Goal: Task Accomplishment & Management: Complete application form

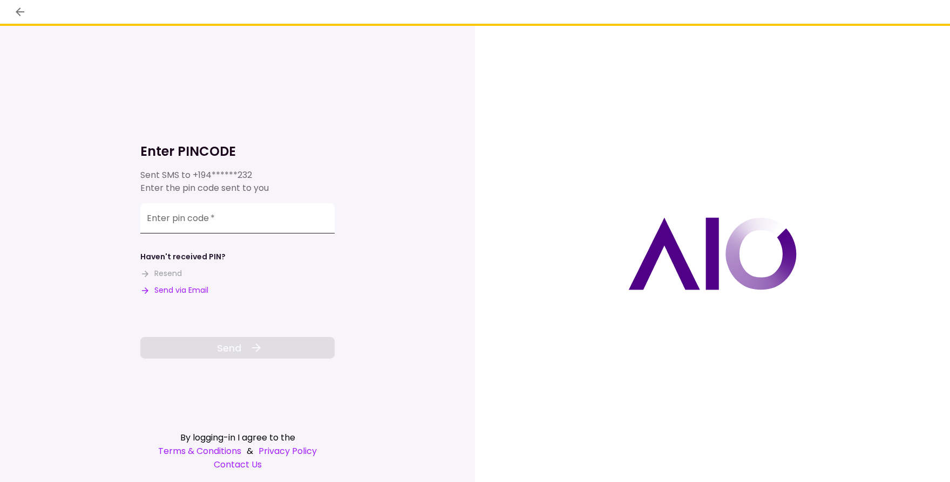
click at [215, 226] on input "Enter pin code   *" at bounding box center [237, 218] width 194 height 30
click at [230, 223] on input "Enter pin code   *" at bounding box center [237, 218] width 194 height 30
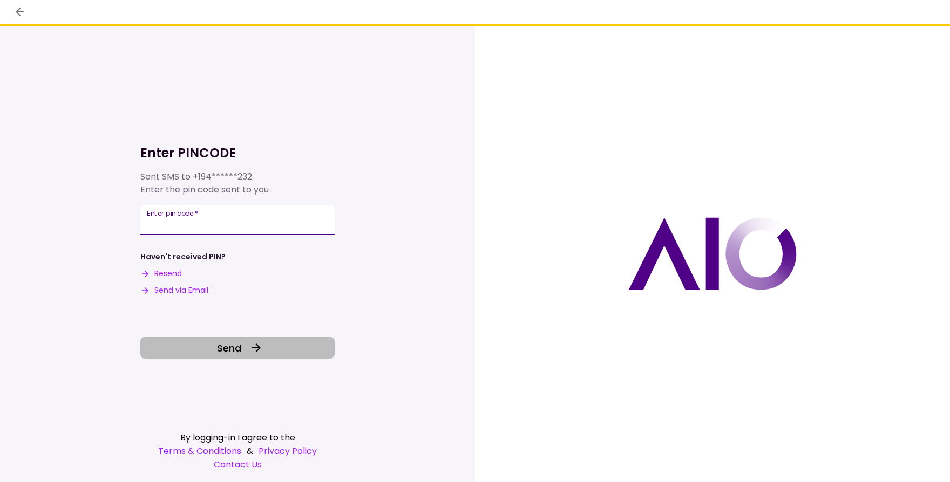
type input "******"
click at [232, 356] on button "Send" at bounding box center [237, 348] width 194 height 22
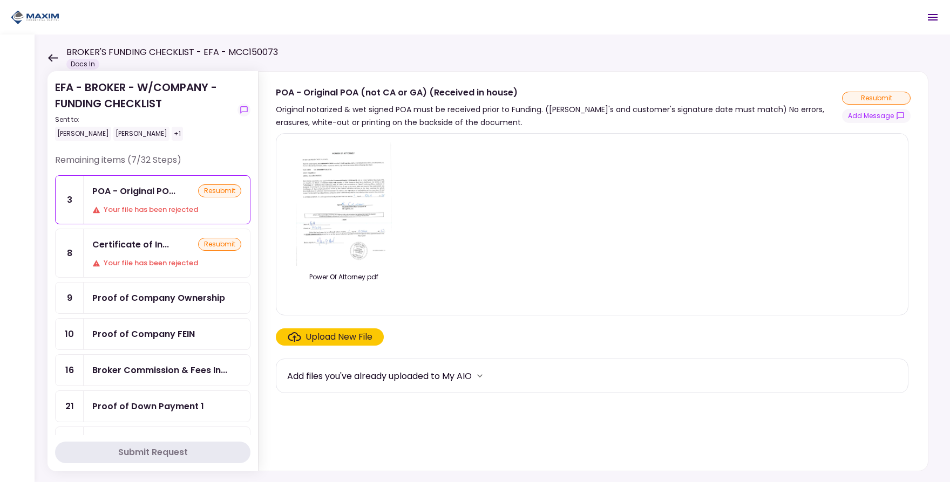
click at [198, 246] on div "resubmit" at bounding box center [219, 244] width 43 height 13
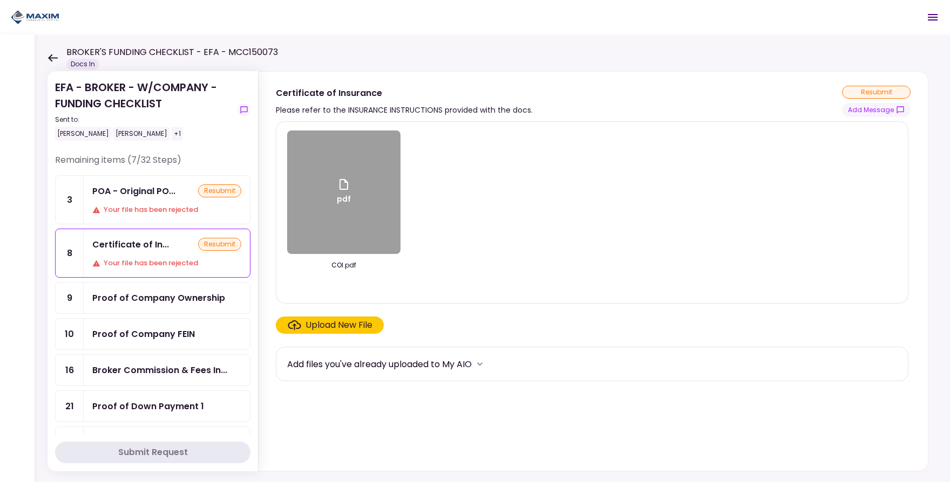
click at [144, 252] on div "Certificate of In... resubmit Your file has been rejected" at bounding box center [167, 253] width 166 height 48
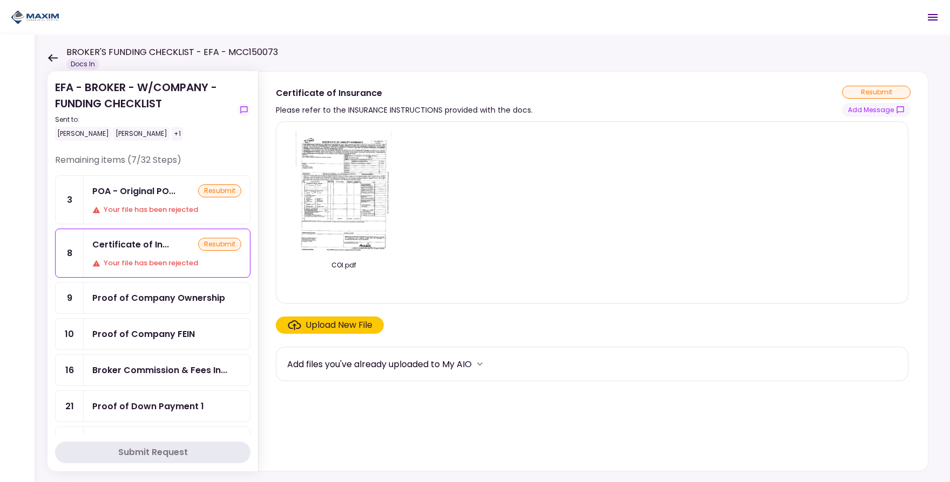
click at [356, 243] on img at bounding box center [344, 193] width 96 height 124
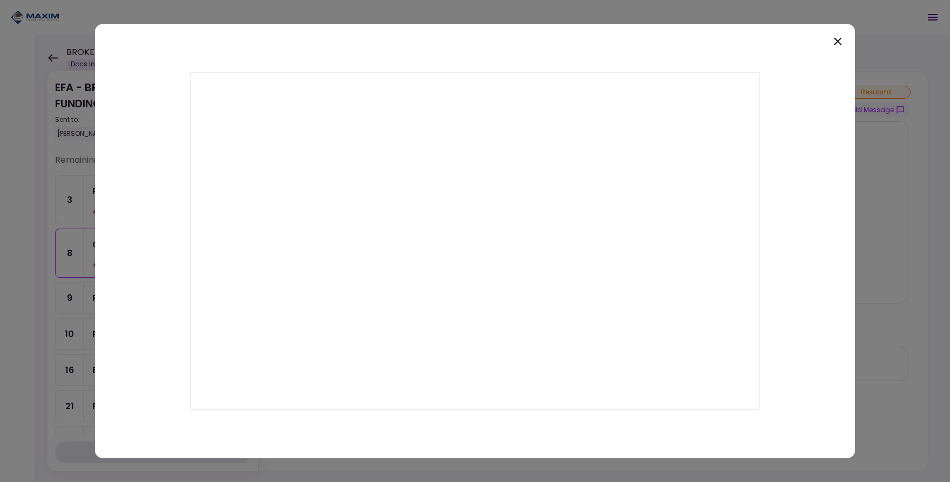
click at [841, 44] on icon at bounding box center [837, 41] width 13 height 13
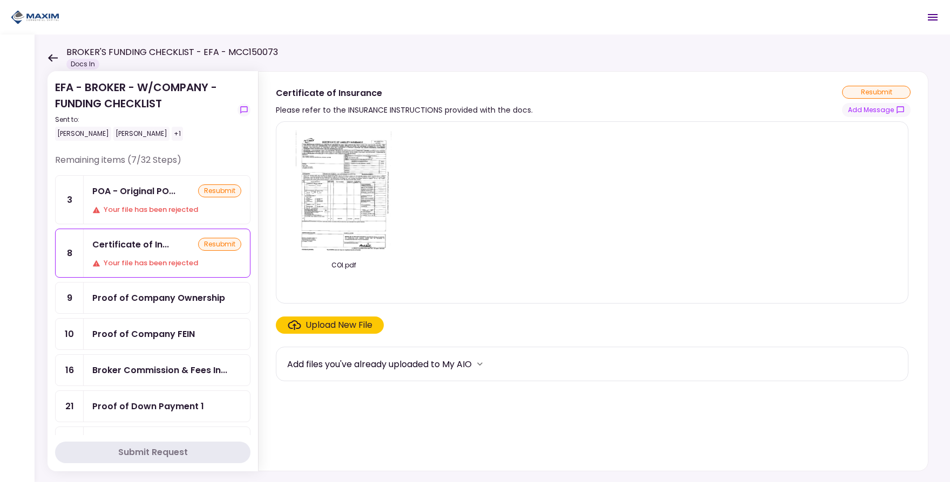
click at [366, 318] on label "Upload New File" at bounding box center [330, 325] width 108 height 17
click at [0, 0] on input "Upload New File" at bounding box center [0, 0] width 0 height 0
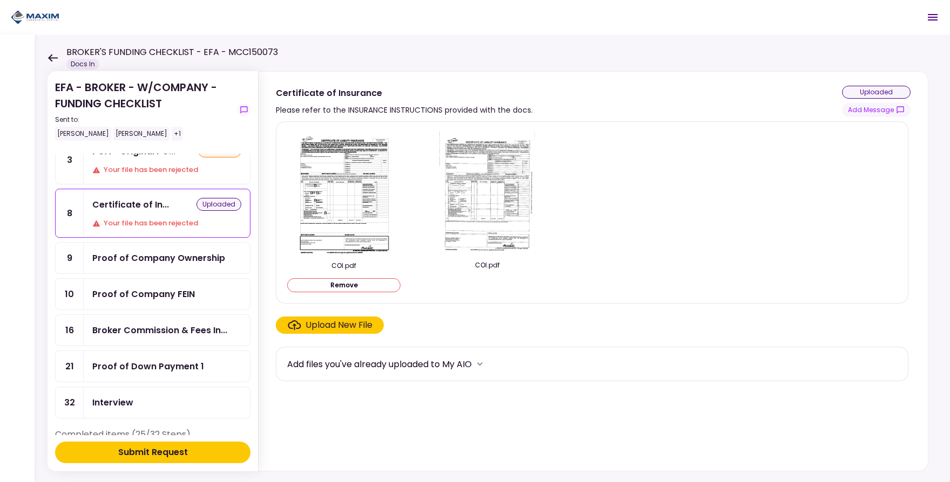
scroll to position [74, 0]
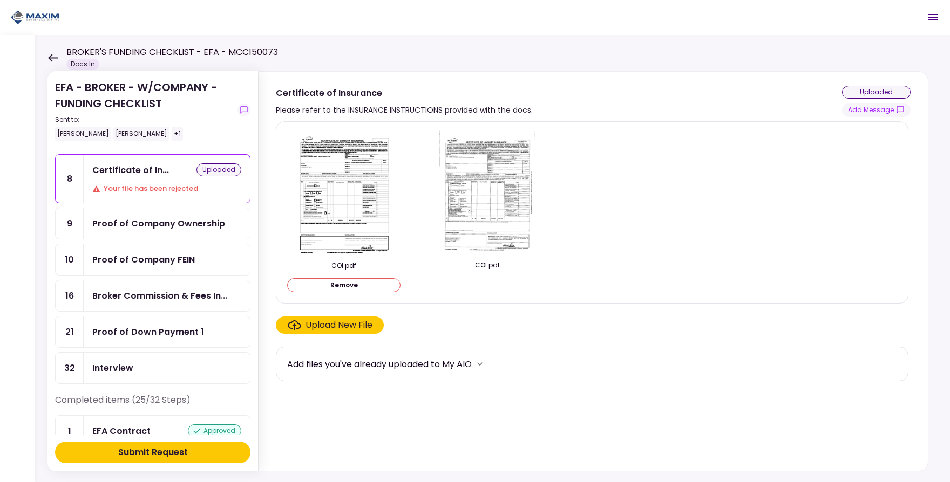
click at [320, 288] on button "Remove" at bounding box center [343, 285] width 113 height 14
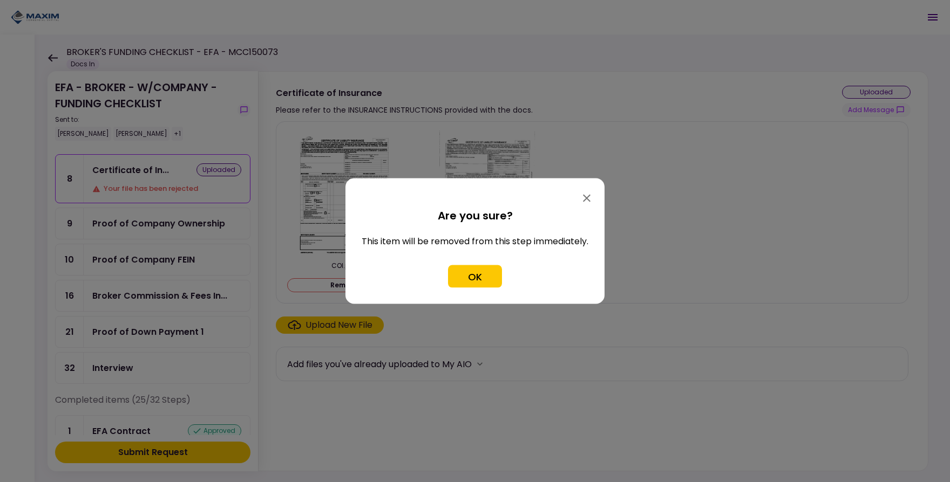
drag, startPoint x: 450, startPoint y: 273, endPoint x: 414, endPoint y: 275, distance: 35.6
click at [451, 274] on button "OK" at bounding box center [475, 276] width 54 height 23
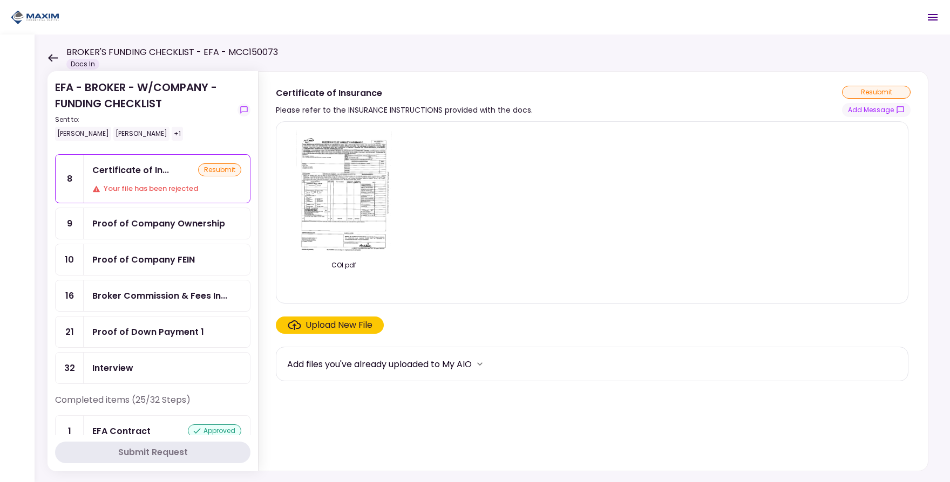
click at [332, 319] on label "Upload New File" at bounding box center [330, 325] width 108 height 17
click at [0, 0] on input "Upload New File" at bounding box center [0, 0] width 0 height 0
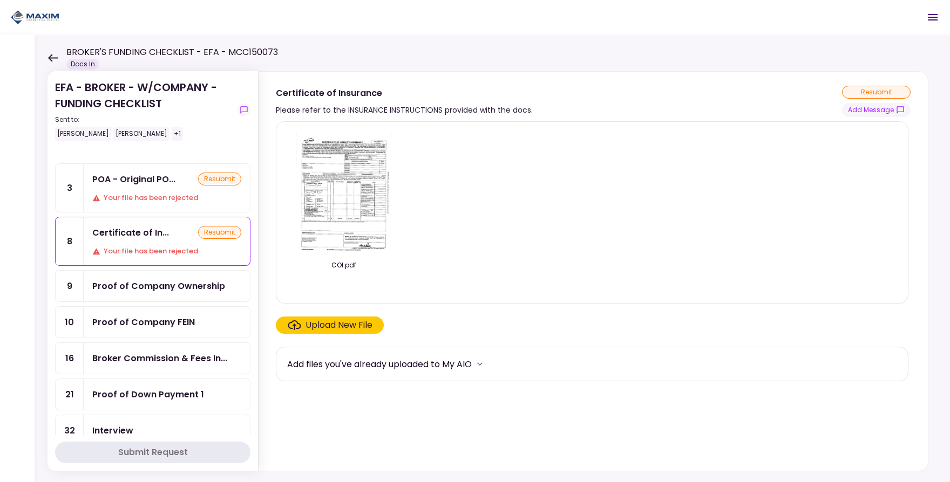
scroll to position [0, 0]
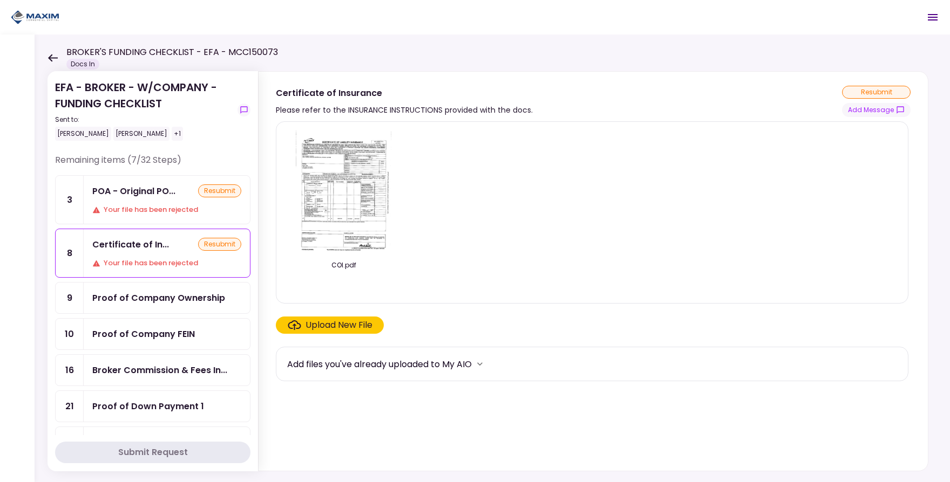
click at [311, 332] on label "Upload New File" at bounding box center [330, 325] width 108 height 17
click at [0, 0] on input "Upload New File" at bounding box center [0, 0] width 0 height 0
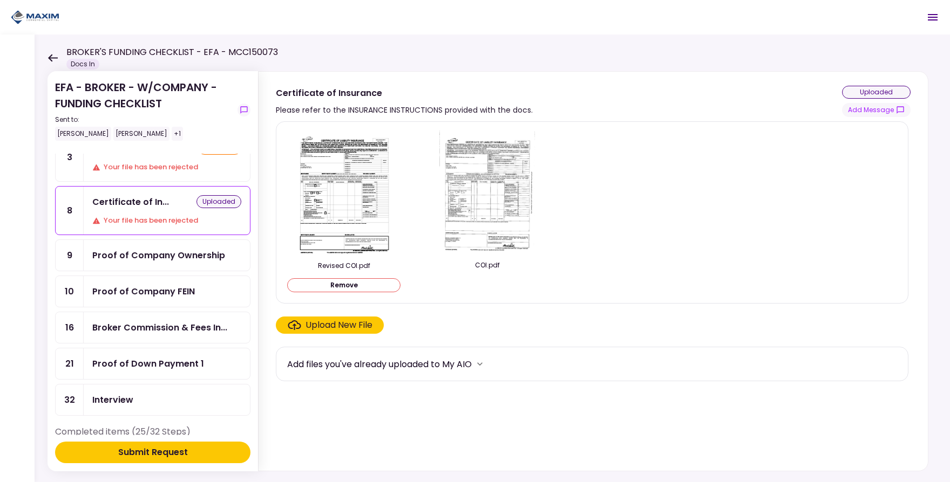
scroll to position [74, 0]
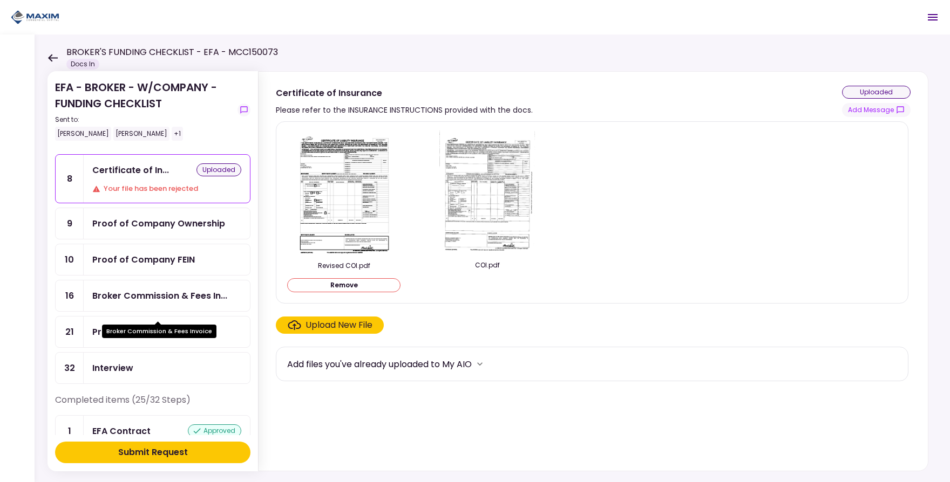
click at [155, 337] on div "Broker Commission & Fees Invoice" at bounding box center [159, 331] width 114 height 13
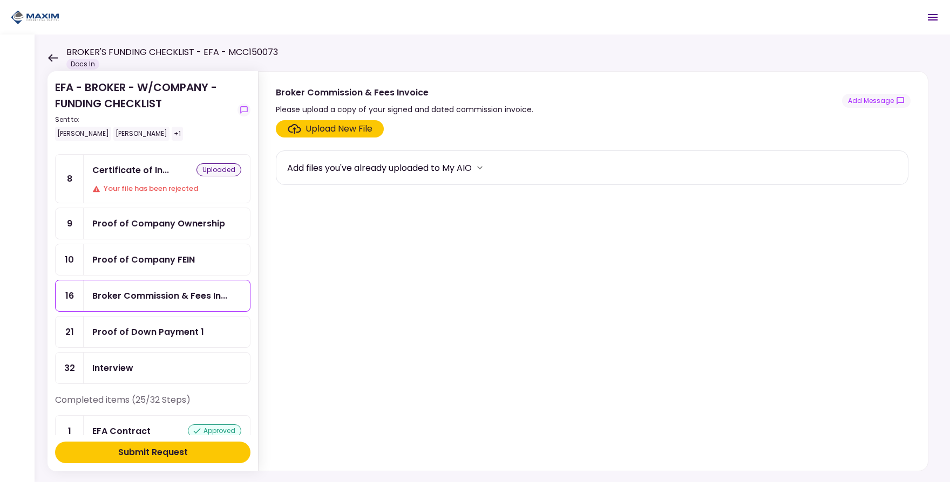
click at [162, 339] on div "Proof of Down Payment 1" at bounding box center [148, 331] width 112 height 13
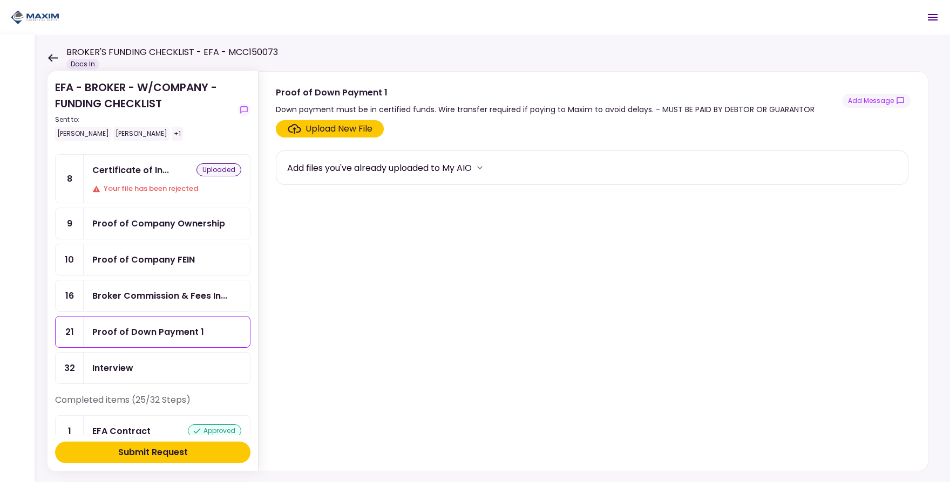
click at [336, 126] on div "Upload New File" at bounding box center [338, 128] width 67 height 13
click at [0, 0] on input "Upload New File" at bounding box center [0, 0] width 0 height 0
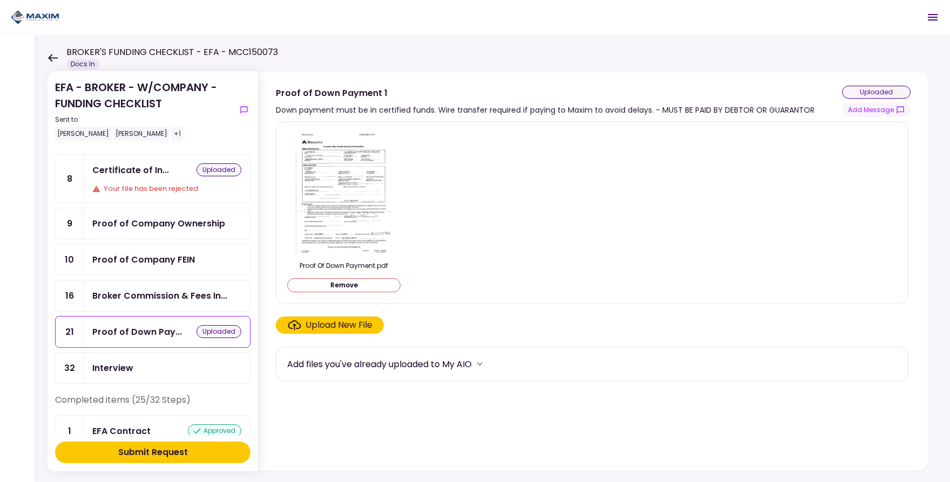
click at [335, 326] on div "Upload New File" at bounding box center [338, 325] width 67 height 13
click at [0, 0] on input "Upload New File" at bounding box center [0, 0] width 0 height 0
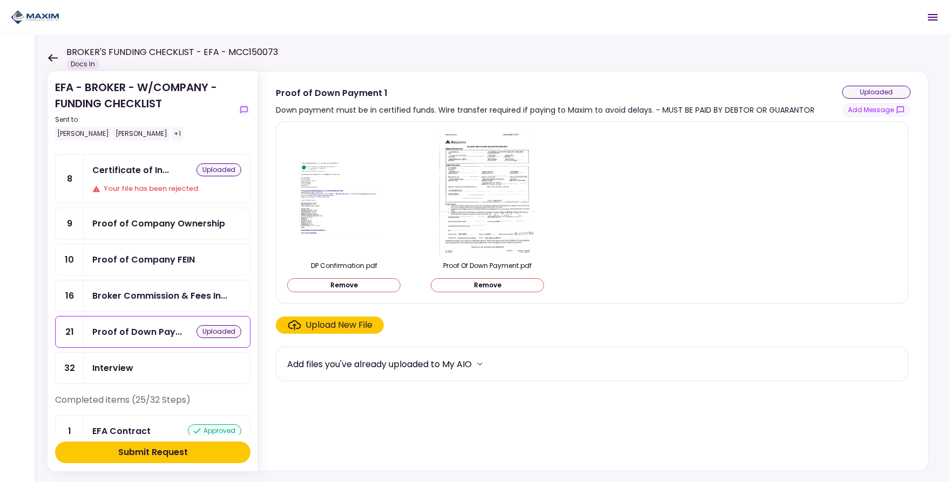
click at [178, 452] on div "Submit Request" at bounding box center [153, 452] width 70 height 13
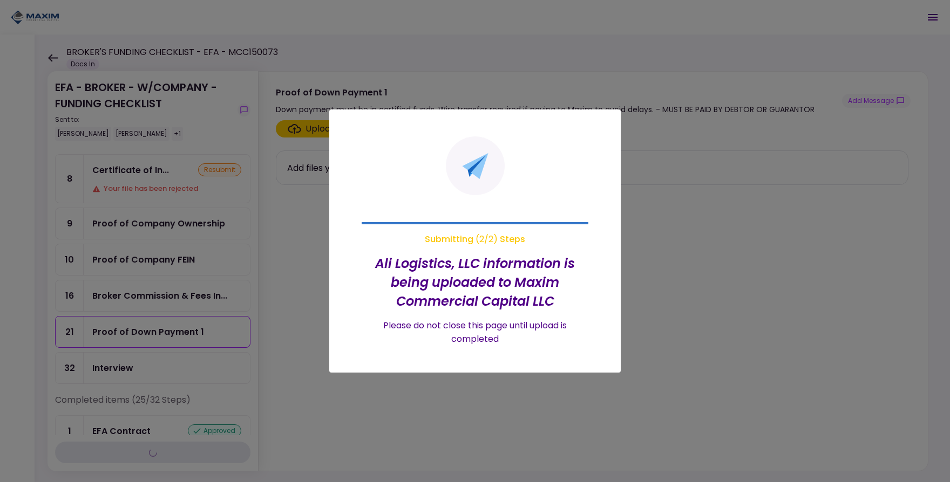
scroll to position [21, 0]
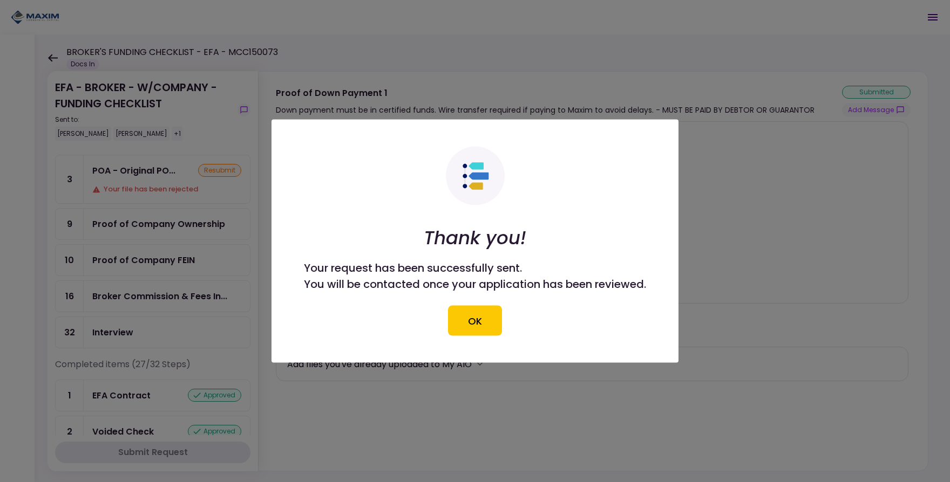
click at [489, 329] on button "OK" at bounding box center [475, 321] width 54 height 30
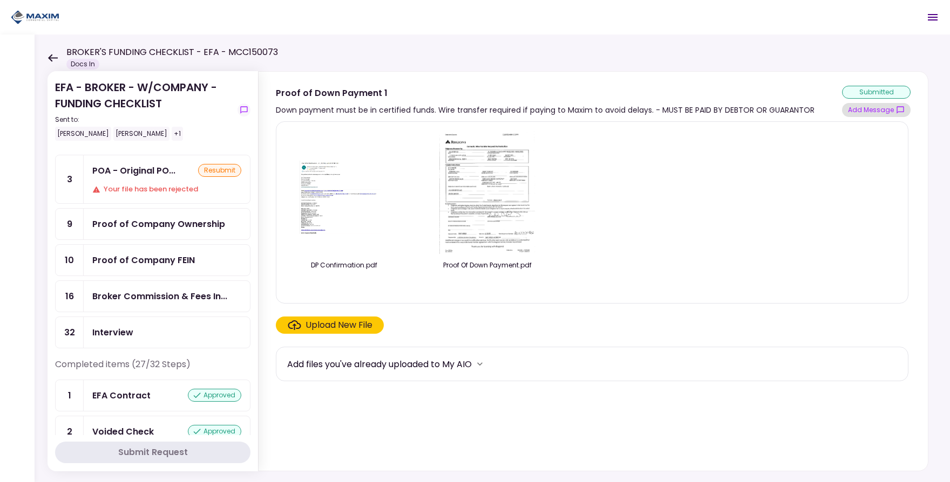
click at [894, 109] on button "Add Message" at bounding box center [876, 110] width 69 height 14
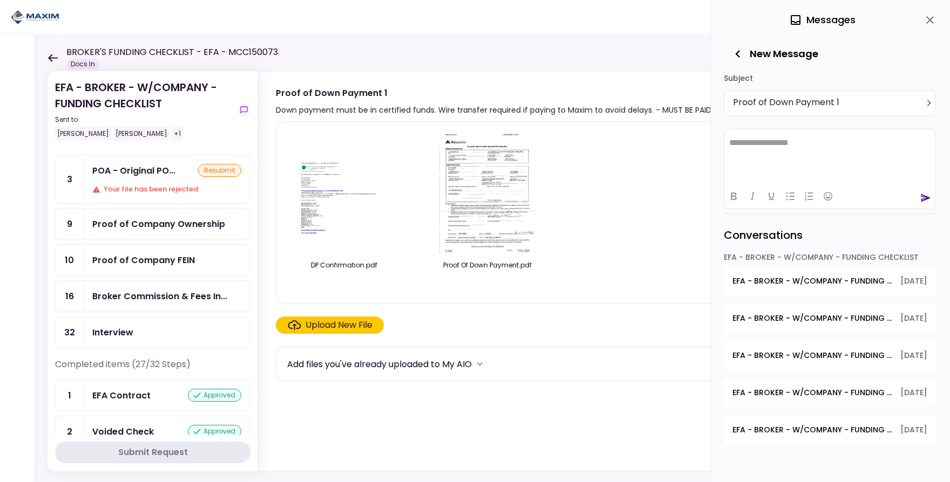
scroll to position [0, 0]
click at [788, 149] on html "**********" at bounding box center [829, 142] width 211 height 27
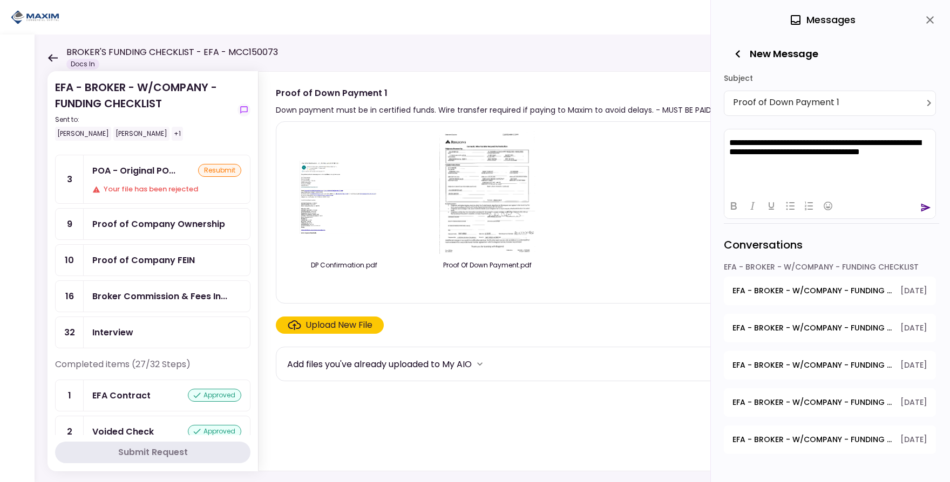
click at [928, 203] on div at bounding box center [829, 205] width 211 height 21
click at [926, 206] on icon "send" at bounding box center [925, 207] width 11 height 11
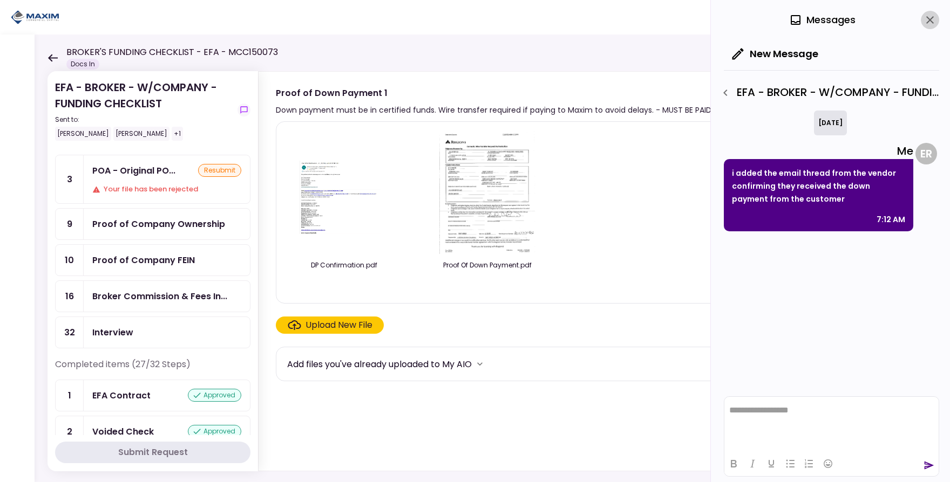
click at [930, 19] on icon "close" at bounding box center [930, 20] width 8 height 8
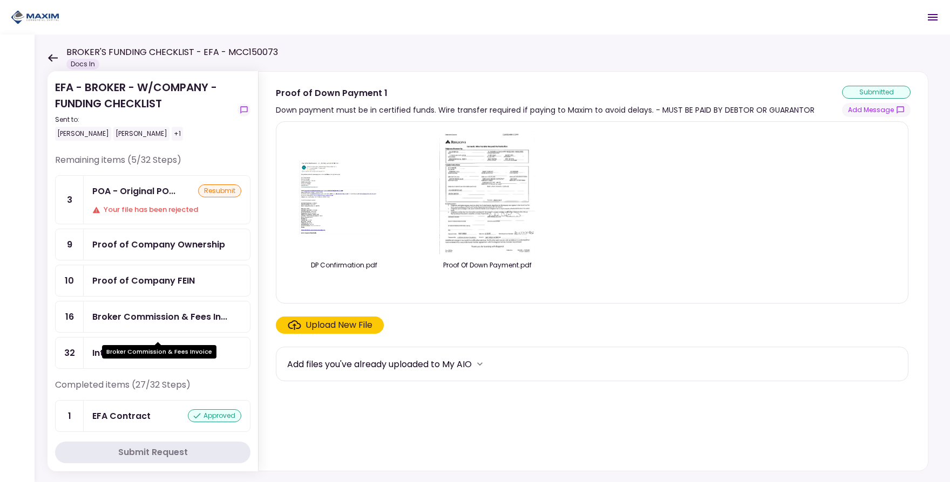
click at [125, 322] on div "Broker Commission & Fees In..." at bounding box center [159, 316] width 135 height 13
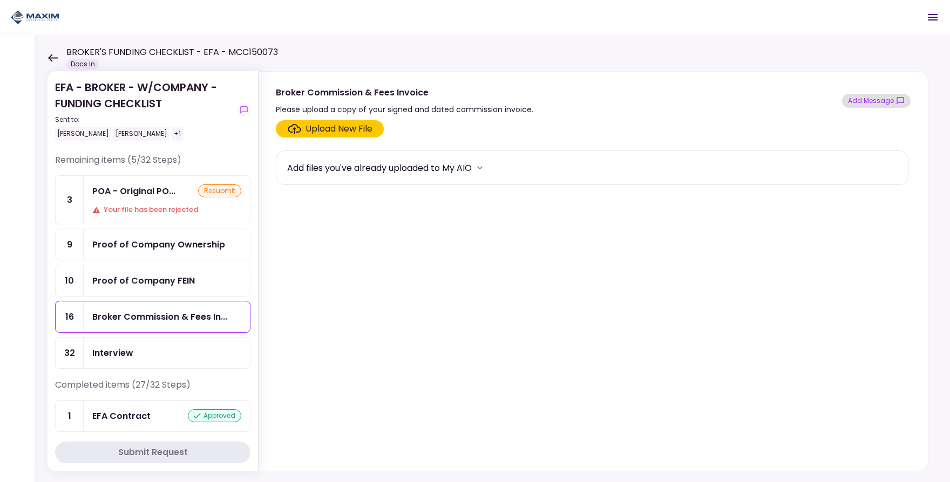
click at [892, 104] on button "Add Message" at bounding box center [876, 101] width 69 height 14
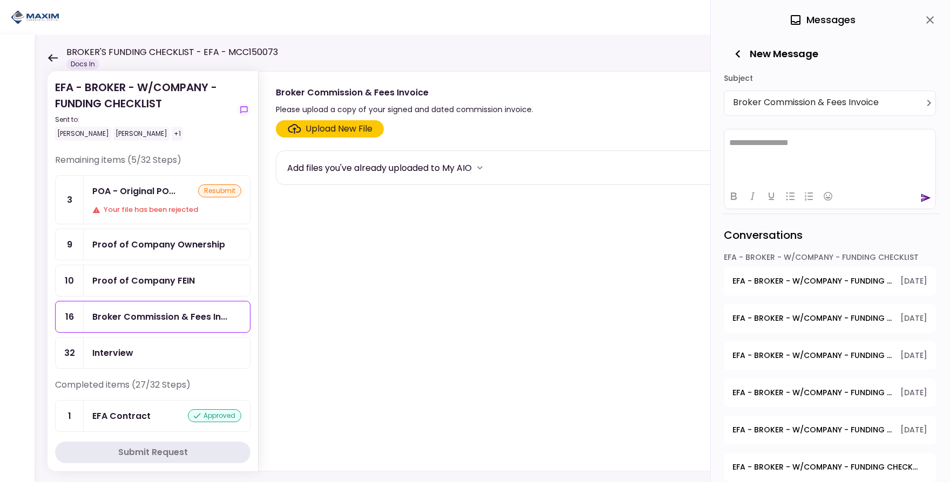
click at [732, 56] on icon "button" at bounding box center [737, 53] width 15 height 15
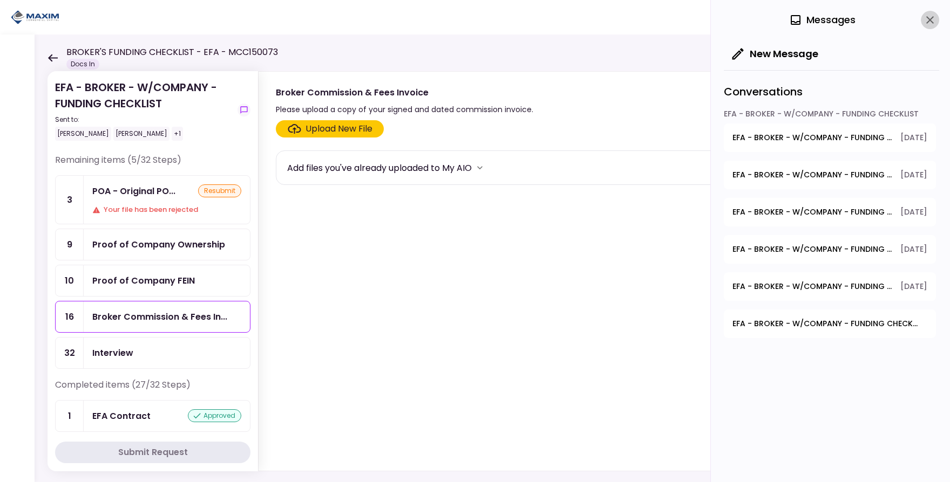
click at [926, 20] on icon "close" at bounding box center [929, 19] width 13 height 13
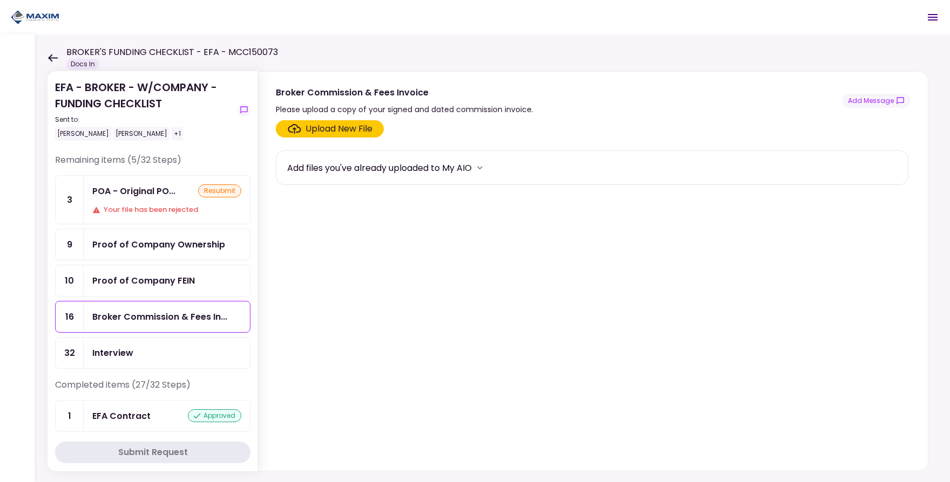
click at [335, 127] on div "Upload New File" at bounding box center [338, 128] width 67 height 13
click at [0, 0] on input "Upload New File" at bounding box center [0, 0] width 0 height 0
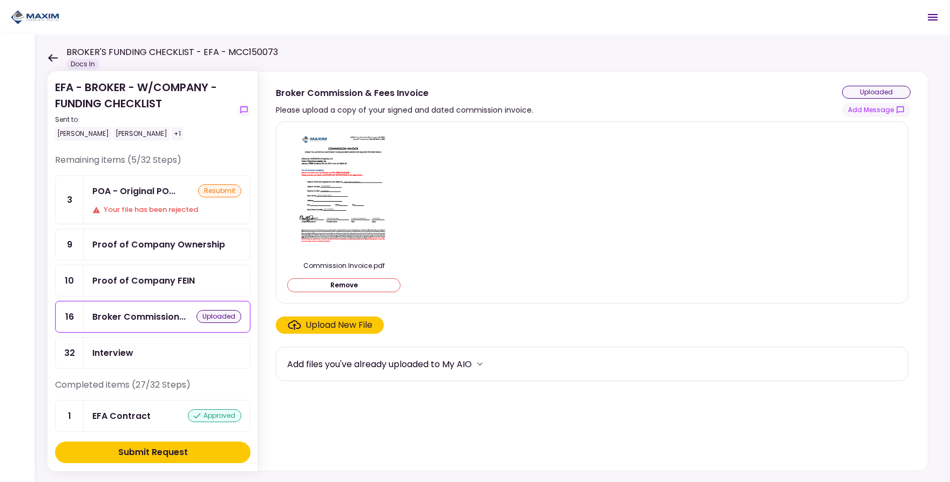
click at [147, 446] on div "Submit Request" at bounding box center [153, 452] width 70 height 13
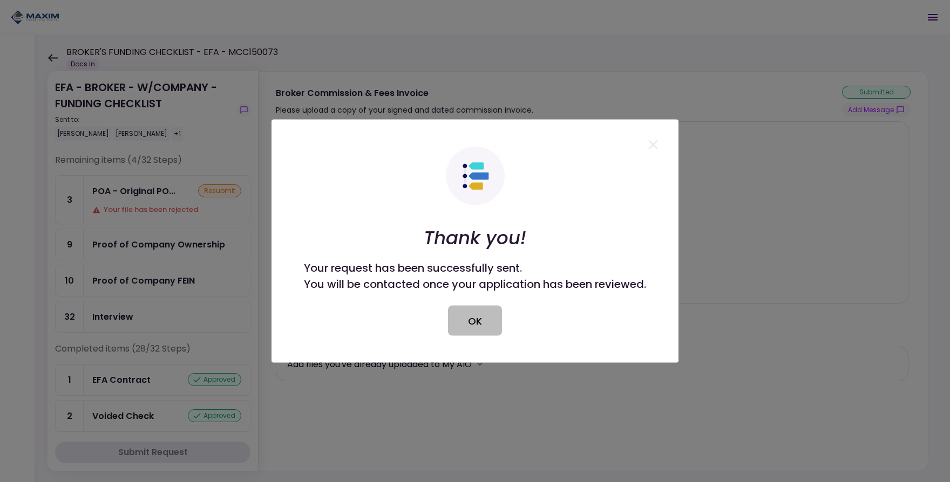
click at [464, 327] on button "OK" at bounding box center [475, 321] width 54 height 30
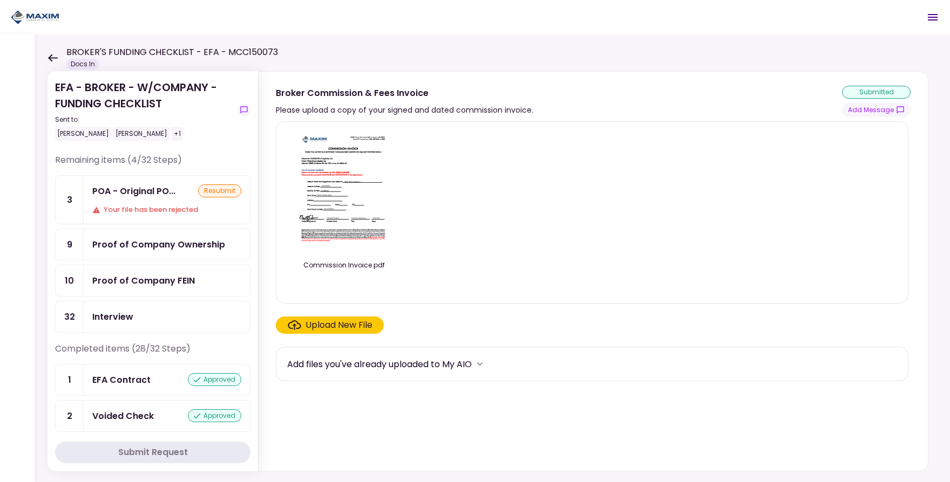
click at [145, 238] on div "Proof of Company Ownership" at bounding box center [158, 244] width 133 height 13
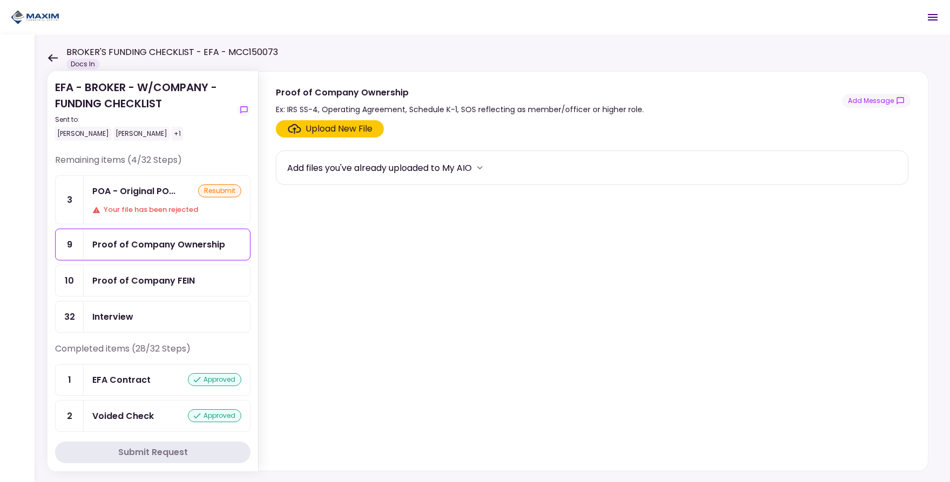
click at [150, 277] on div "Proof of Company FEIN" at bounding box center [143, 280] width 103 height 13
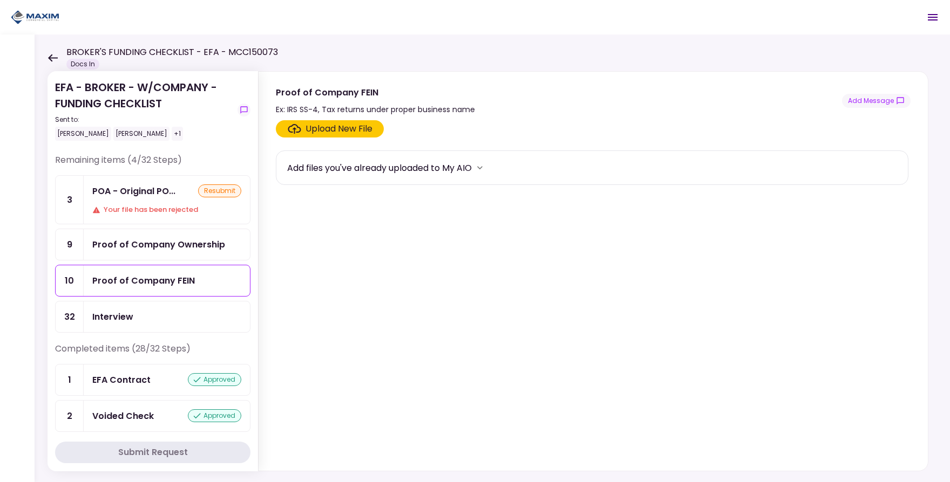
click at [170, 244] on div "Proof of Company Ownership" at bounding box center [158, 244] width 133 height 13
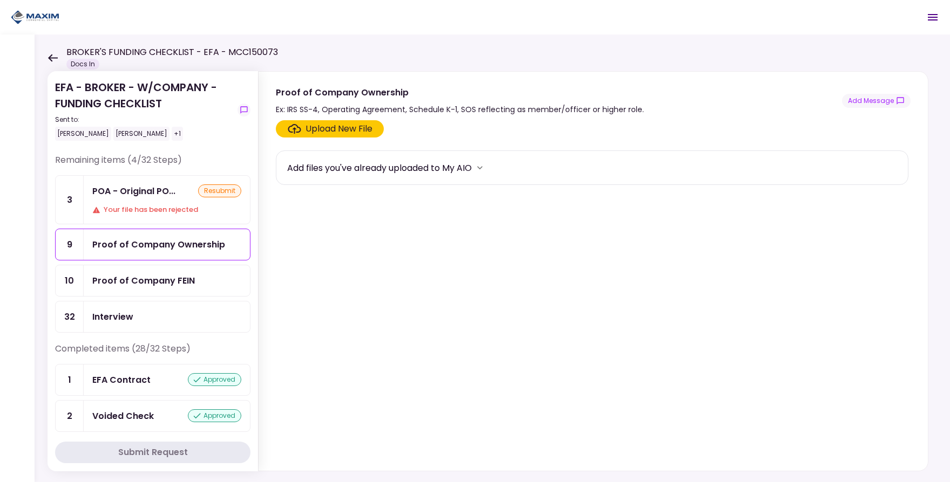
click at [162, 269] on div "Proof of Company FEIN" at bounding box center [167, 280] width 166 height 31
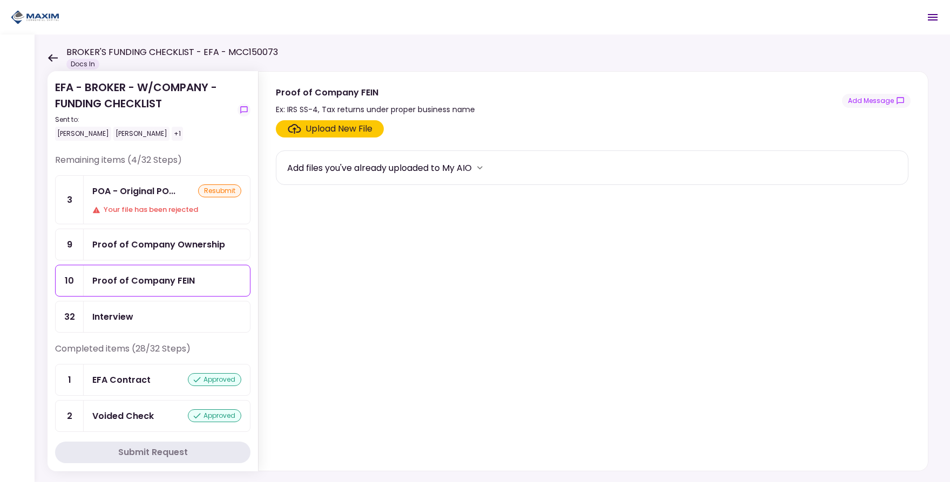
click at [142, 306] on div "Interview" at bounding box center [167, 317] width 166 height 31
click at [190, 211] on div "Your file has been rejected" at bounding box center [166, 209] width 149 height 11
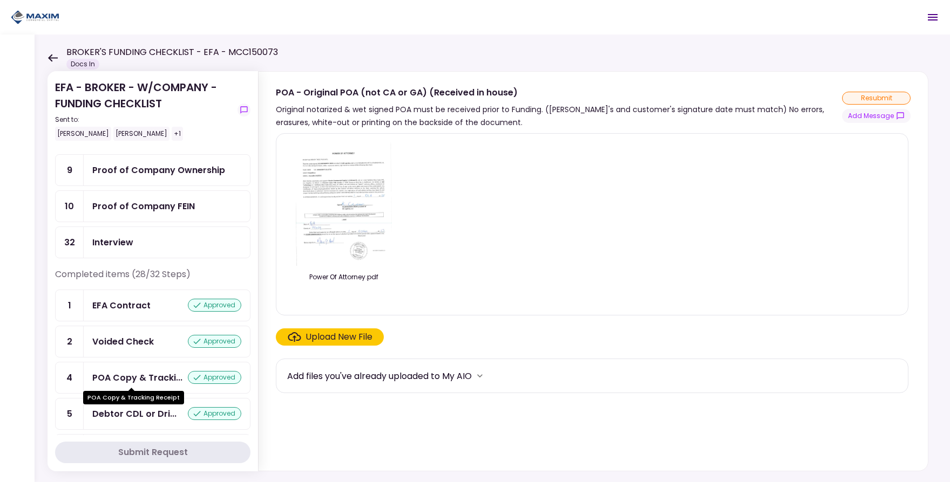
scroll to position [149, 0]
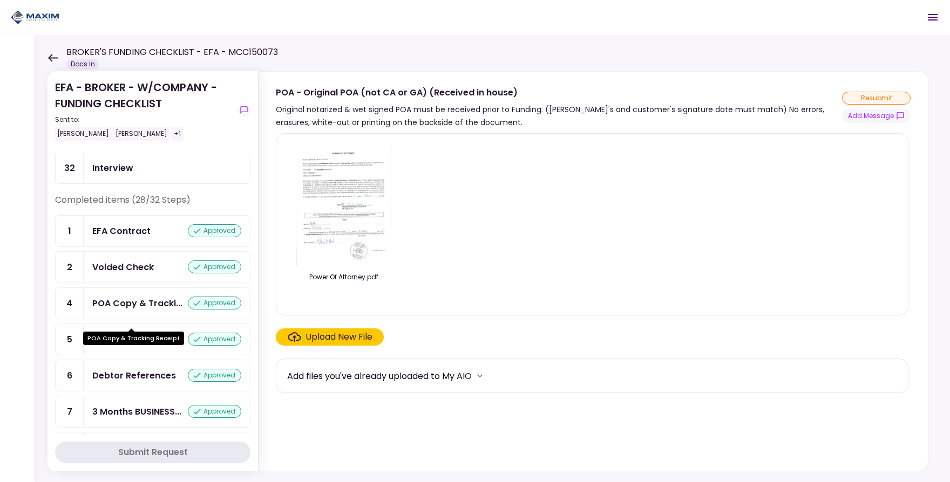
click at [132, 310] on div "POA Copy & Tracki..." at bounding box center [137, 303] width 90 height 13
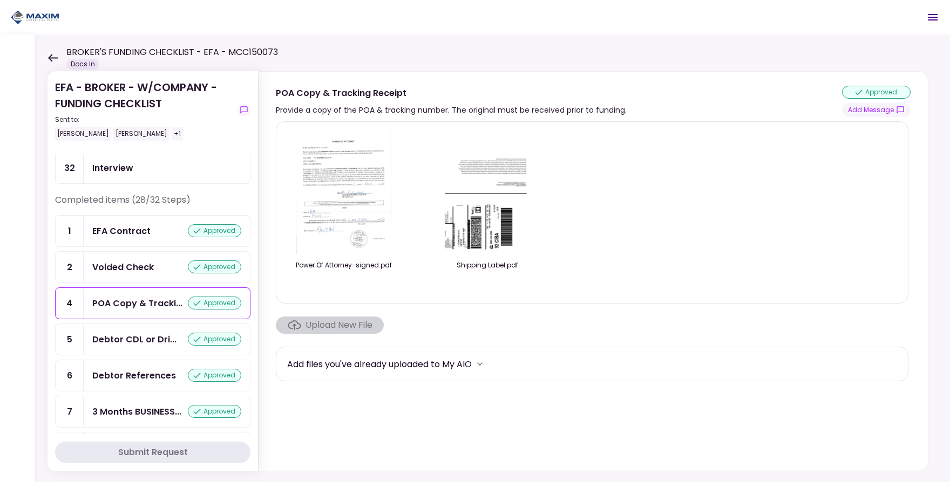
click at [463, 192] on img at bounding box center [487, 193] width 96 height 124
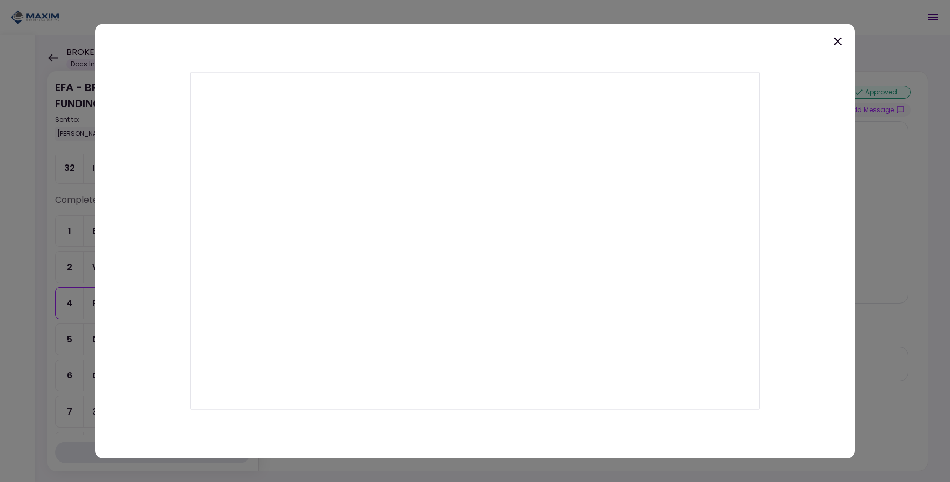
drag, startPoint x: 840, startPoint y: 40, endPoint x: 864, endPoint y: 49, distance: 26.1
click at [839, 40] on icon at bounding box center [837, 41] width 13 height 13
